Goal: Information Seeking & Learning: Learn about a topic

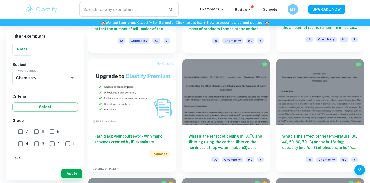
scroll to position [374, 0]
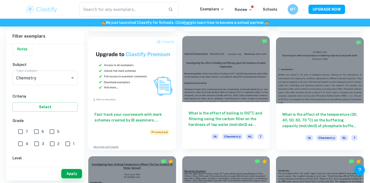
click at [235, 114] on h6 "What is the effect of boiling in 100°C and filtering using the carbon filter on…" at bounding box center [225, 118] width 75 height 17
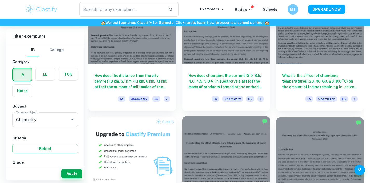
scroll to position [264, 0]
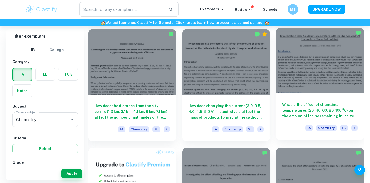
click at [297, 114] on h6 "What is the effect of changing temperatures (20, 40, 60, 80, 100 °C) on the amo…" at bounding box center [319, 110] width 75 height 17
